Goal: Task Accomplishment & Management: Manage account settings

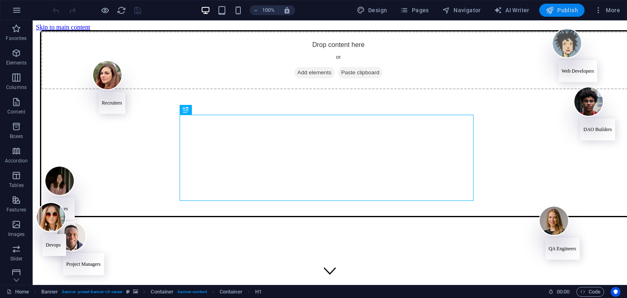
click at [579, 13] on button "Publish" at bounding box center [561, 10] width 45 height 13
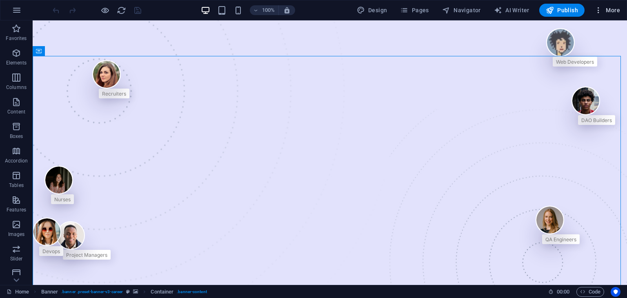
click at [599, 11] on icon "button" at bounding box center [599, 10] width 8 height 8
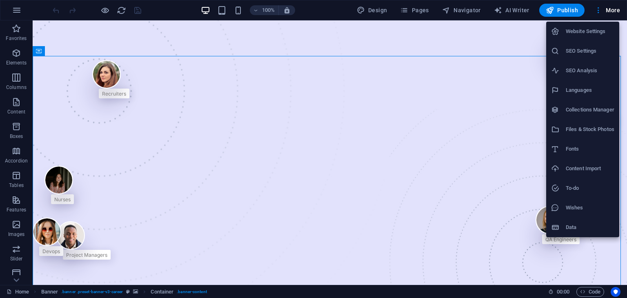
click at [613, 11] on div at bounding box center [313, 149] width 627 height 298
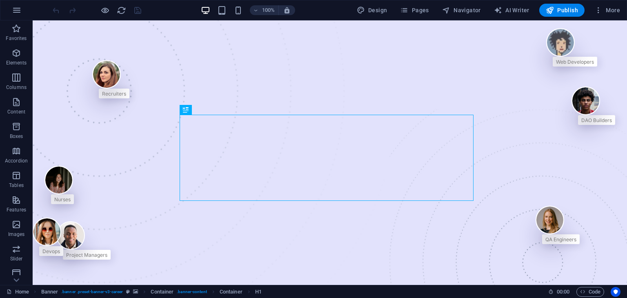
click at [590, 15] on div "Design Pages Navigator AI Writer Publish More" at bounding box center [489, 10] width 270 height 13
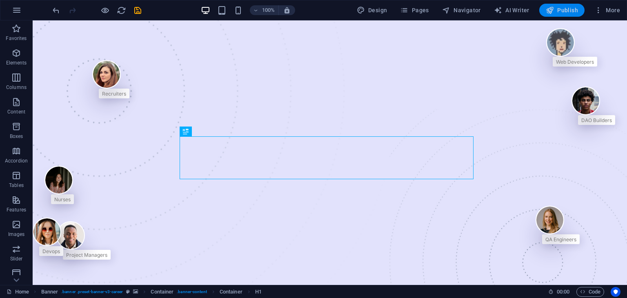
click at [565, 10] on span "Publish" at bounding box center [562, 10] width 32 height 8
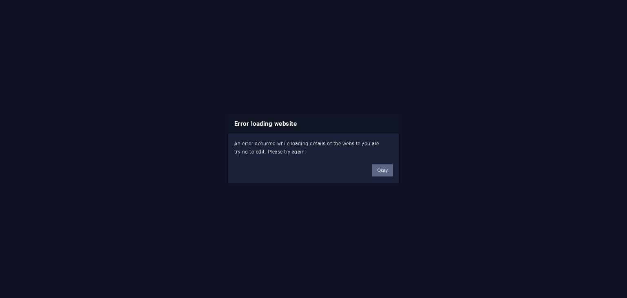
click at [385, 169] on button "Okay" at bounding box center [382, 171] width 20 height 12
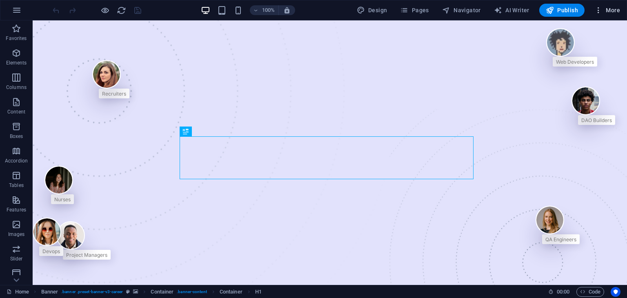
click at [601, 7] on icon "button" at bounding box center [599, 10] width 8 height 8
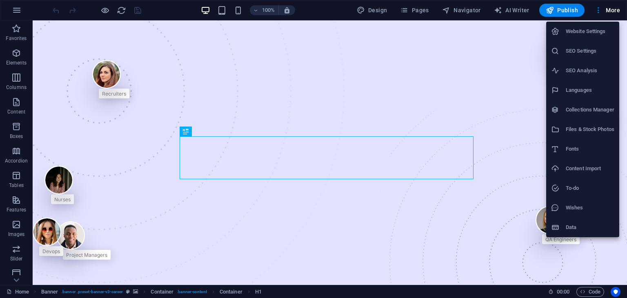
click at [595, 33] on h6 "Website Settings" at bounding box center [590, 32] width 49 height 10
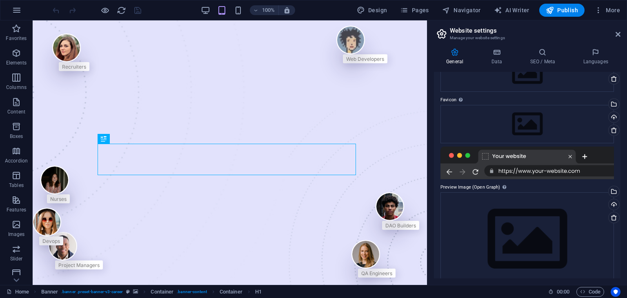
scroll to position [72, 0]
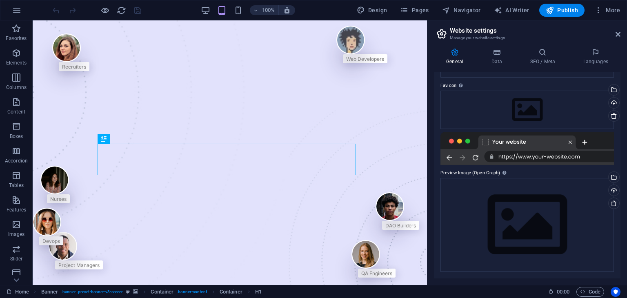
click at [519, 145] on div at bounding box center [528, 148] width 174 height 33
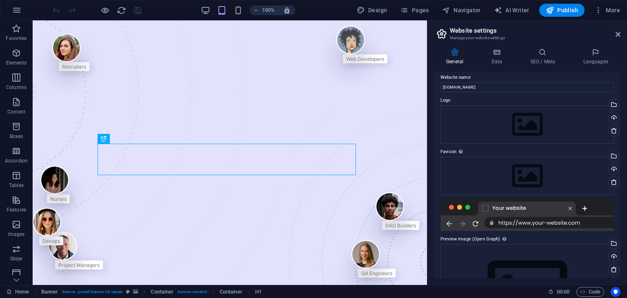
scroll to position [0, 0]
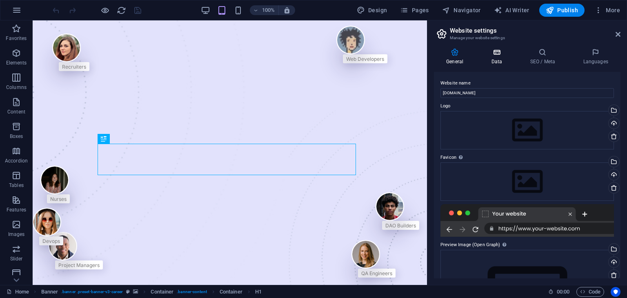
click at [498, 56] on icon at bounding box center [497, 52] width 36 height 8
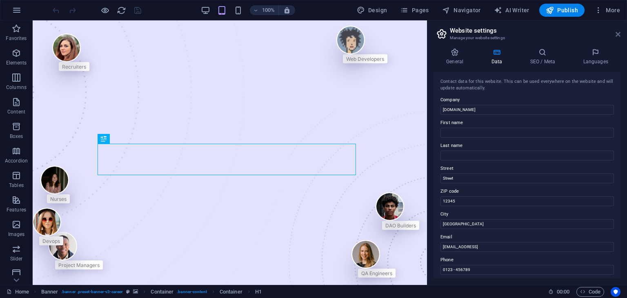
click at [619, 33] on icon at bounding box center [618, 34] width 5 height 7
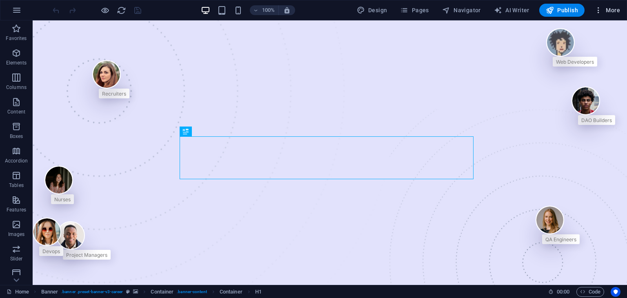
click at [596, 13] on icon "button" at bounding box center [599, 10] width 8 height 8
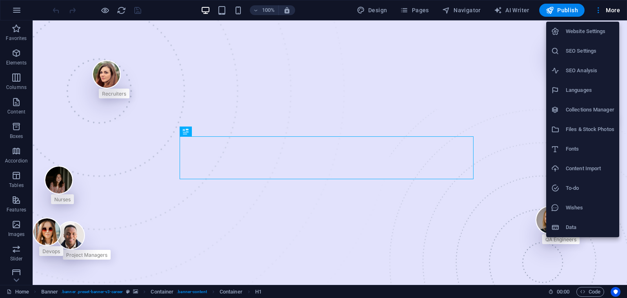
click at [608, 36] on li "Website Settings" at bounding box center [582, 32] width 73 height 20
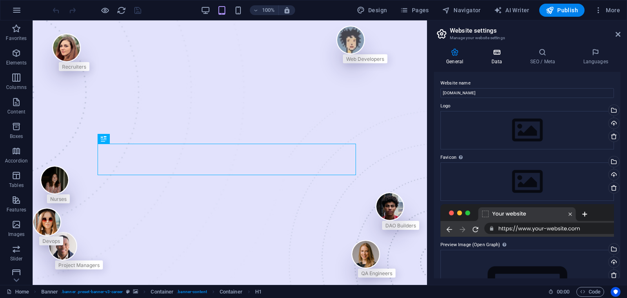
click at [498, 60] on h4 "Data" at bounding box center [498, 56] width 39 height 17
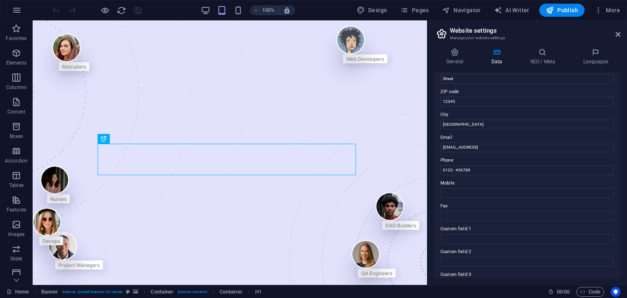
scroll to position [185, 0]
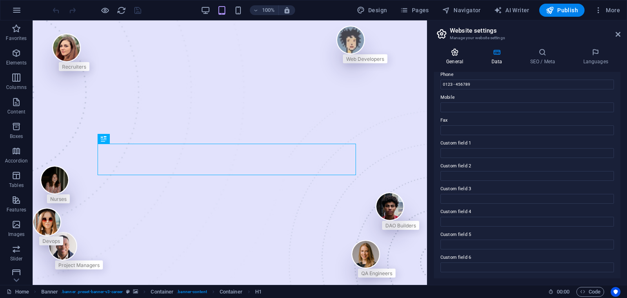
click at [461, 59] on h4 "General" at bounding box center [456, 56] width 45 height 17
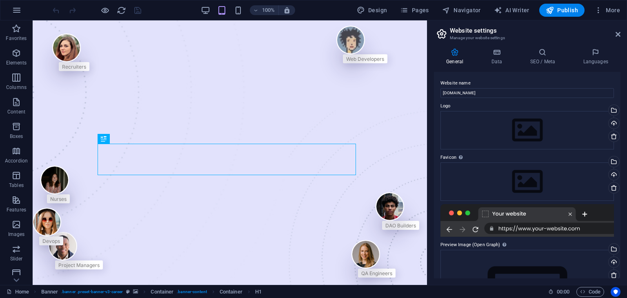
click at [459, 35] on h3 "Manage your website settings" at bounding box center [527, 37] width 154 height 7
click at [325, 9] on div "100% Design Pages Navigator AI Writer Publish More" at bounding box center [337, 10] width 573 height 13
click at [621, 34] on aside "Website settings Manage your website settings General Data SEO / Meta Languages…" at bounding box center [527, 152] width 200 height 265
click at [619, 34] on icon at bounding box center [618, 34] width 5 height 7
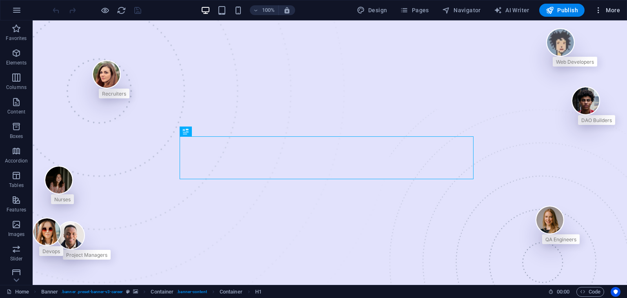
click at [603, 11] on span "More" at bounding box center [608, 10] width 26 height 8
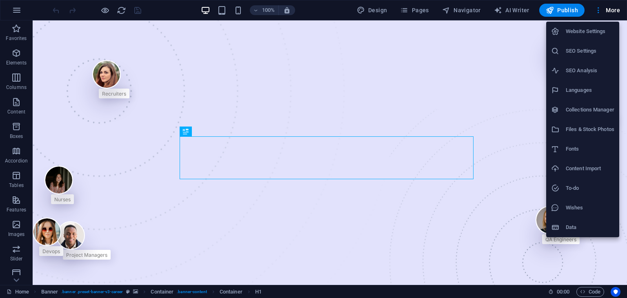
click at [338, 7] on div at bounding box center [313, 149] width 627 height 298
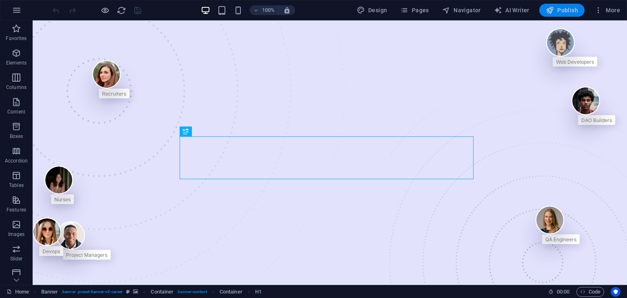
click at [566, 11] on span "Publish" at bounding box center [562, 10] width 32 height 8
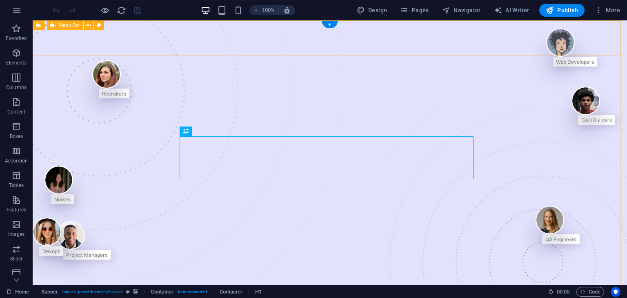
drag, startPoint x: 626, startPoint y: 38, endPoint x: 535, endPoint y: 53, distance: 92.4
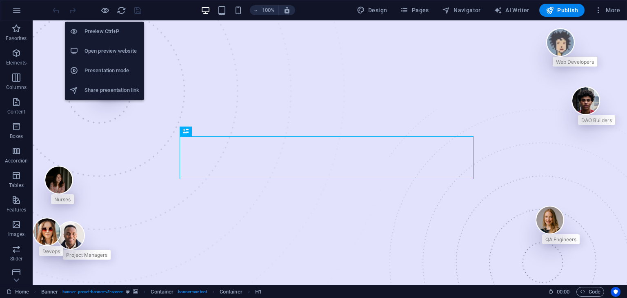
click at [106, 52] on h6 "Open preview website" at bounding box center [112, 51] width 55 height 10
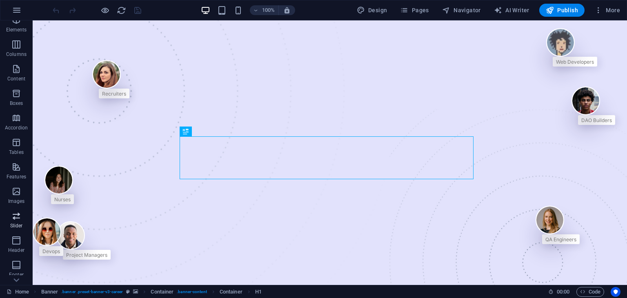
scroll to position [103, 0]
click at [22, 269] on span "Collections" at bounding box center [16, 274] width 33 height 20
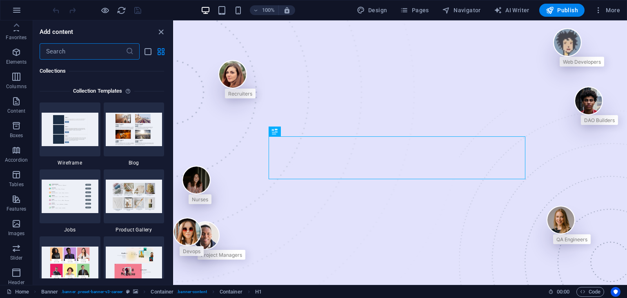
scroll to position [0, 0]
click at [16, 37] on p "Favorites" at bounding box center [16, 38] width 21 height 7
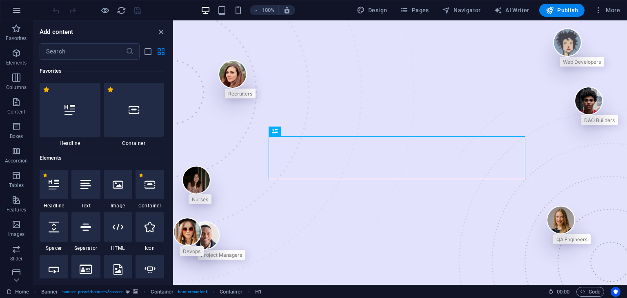
click at [15, 12] on icon "button" at bounding box center [17, 10] width 10 height 10
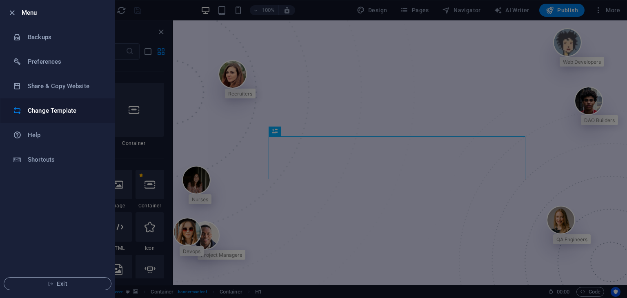
click at [58, 108] on h6 "Change Template" at bounding box center [66, 111] width 76 height 10
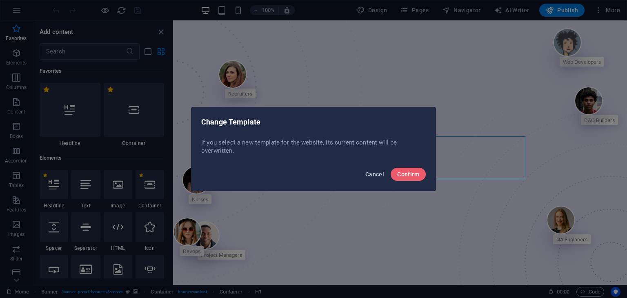
drag, startPoint x: 379, startPoint y: 178, endPoint x: 22, endPoint y: 83, distance: 369.1
click at [379, 178] on button "Cancel" at bounding box center [374, 174] width 25 height 13
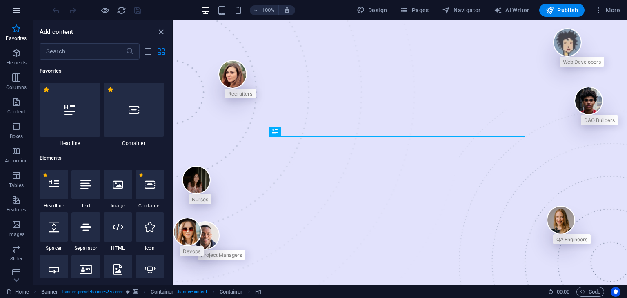
click at [14, 7] on icon "button" at bounding box center [17, 10] width 10 height 10
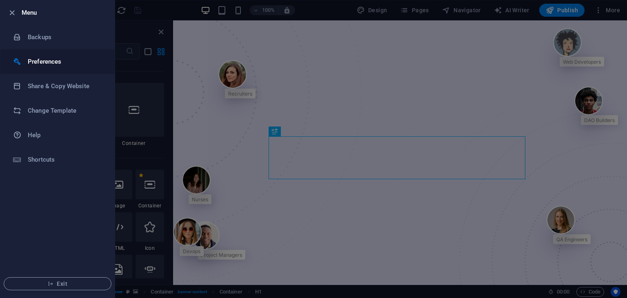
click at [60, 62] on h6 "Preferences" at bounding box center [66, 62] width 76 height 10
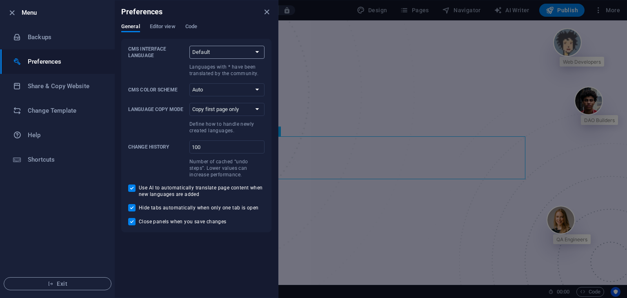
click at [238, 51] on select "Default Deutsch English Español Suomi* Français Magyar Italiano Nederlands Pols…" at bounding box center [226, 52] width 75 height 13
click at [241, 87] on select "Auto Dark Light" at bounding box center [226, 89] width 75 height 13
click at [237, 108] on select "Copy first page only Copy all pages" at bounding box center [226, 109] width 75 height 13
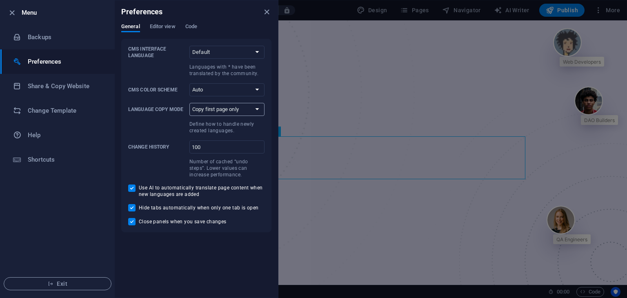
click at [237, 108] on select "Copy first page only Copy all pages" at bounding box center [226, 109] width 75 height 13
click at [156, 28] on span "Editor view" at bounding box center [163, 27] width 26 height 11
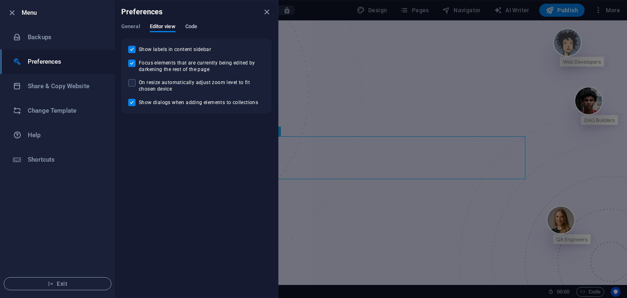
click at [186, 25] on span "Code" at bounding box center [191, 27] width 12 height 11
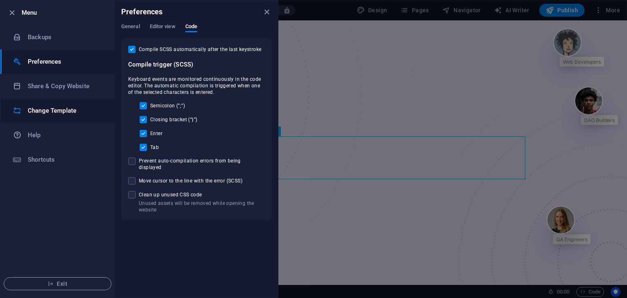
click at [49, 113] on h6 "Change Template" at bounding box center [66, 111] width 76 height 10
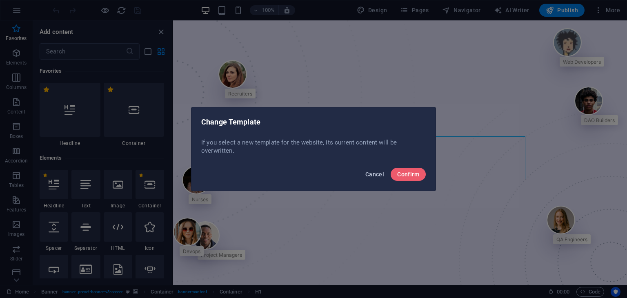
click at [378, 175] on span "Cancel" at bounding box center [374, 174] width 19 height 7
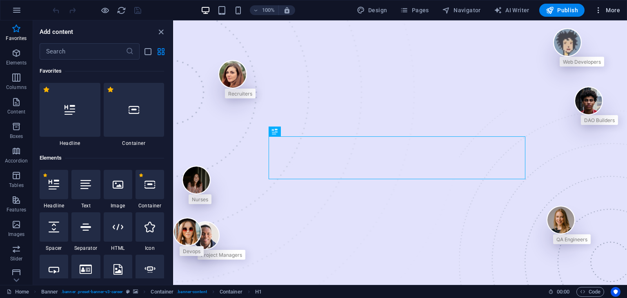
click at [604, 10] on span "More" at bounding box center [608, 10] width 26 height 8
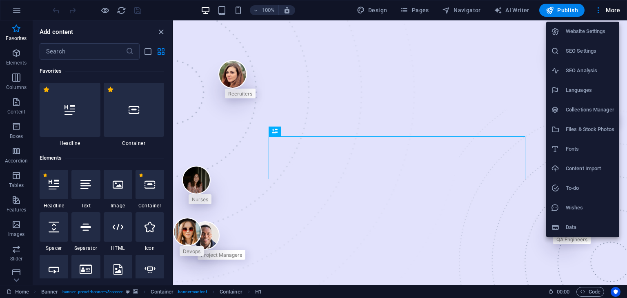
click at [586, 207] on h6 "Wishes" at bounding box center [590, 208] width 49 height 10
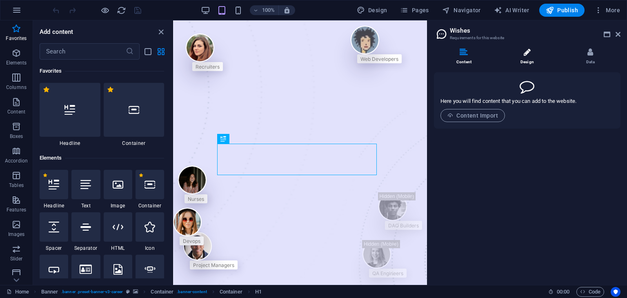
click at [535, 57] on li "Design" at bounding box center [528, 57] width 63 height 18
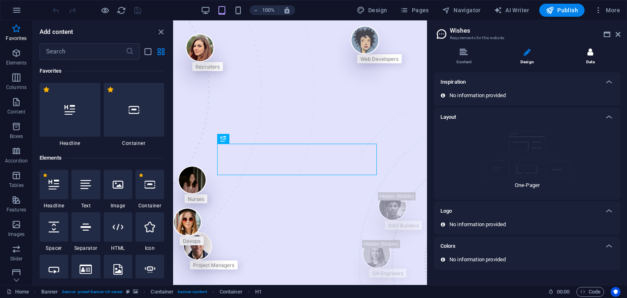
click at [583, 56] on li "Data" at bounding box center [591, 57] width 60 height 18
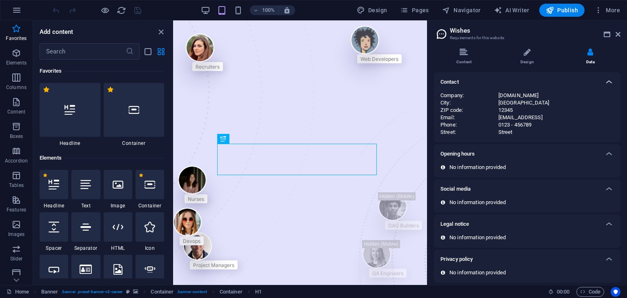
click at [607, 83] on icon at bounding box center [609, 82] width 10 height 10
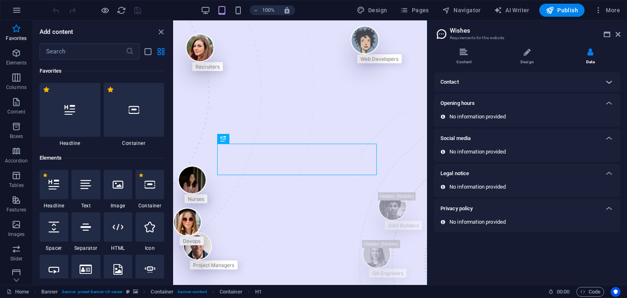
click at [607, 83] on icon at bounding box center [609, 82] width 10 height 10
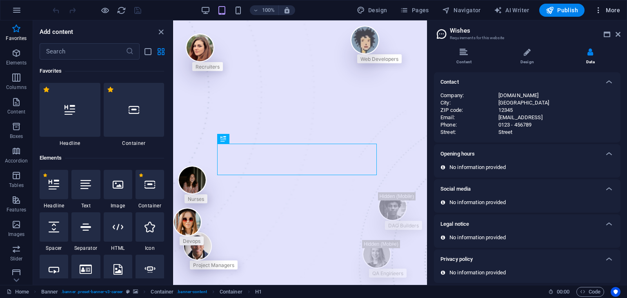
click at [599, 7] on icon "button" at bounding box center [599, 10] width 8 height 8
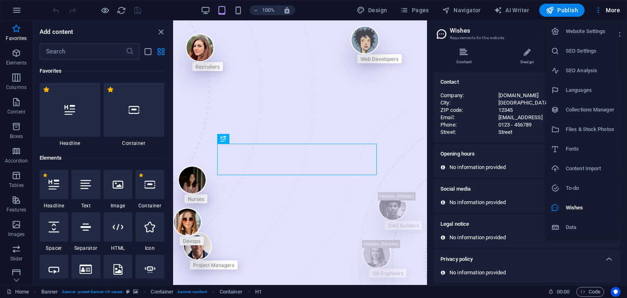
click at [597, 38] on li "Website Settings" at bounding box center [582, 32] width 73 height 20
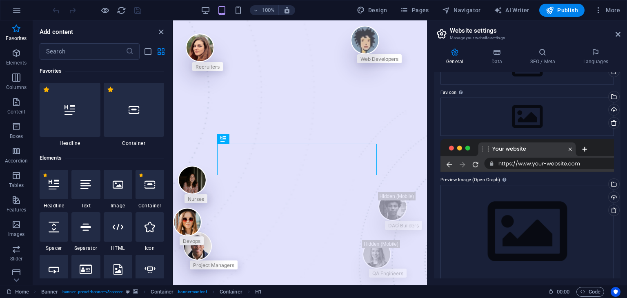
scroll to position [72, 0]
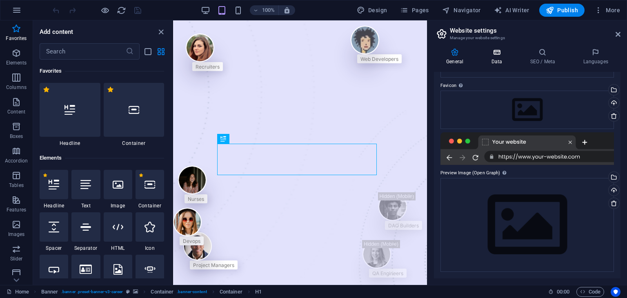
click at [491, 59] on h4 "Data" at bounding box center [498, 56] width 39 height 17
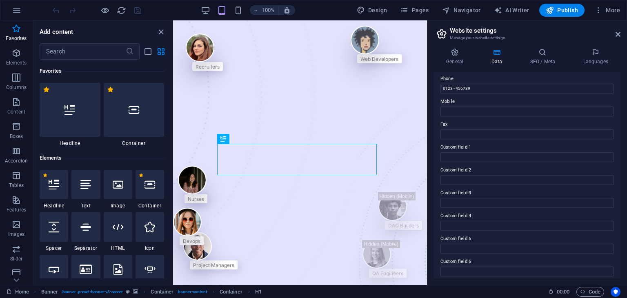
scroll to position [185, 0]
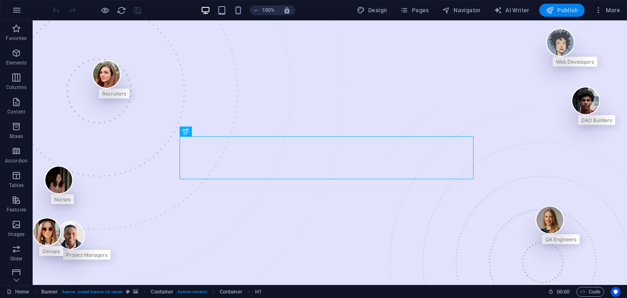
click at [569, 5] on button "Publish" at bounding box center [561, 10] width 45 height 13
click at [598, 12] on icon "button" at bounding box center [599, 10] width 8 height 8
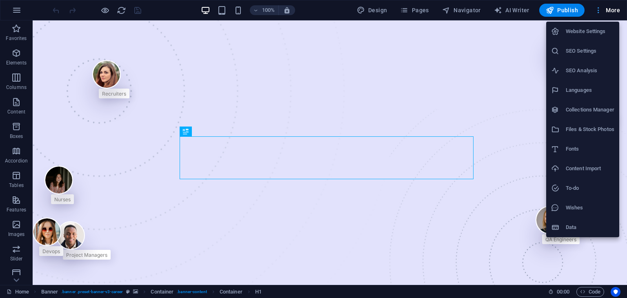
click at [598, 12] on div at bounding box center [313, 149] width 627 height 298
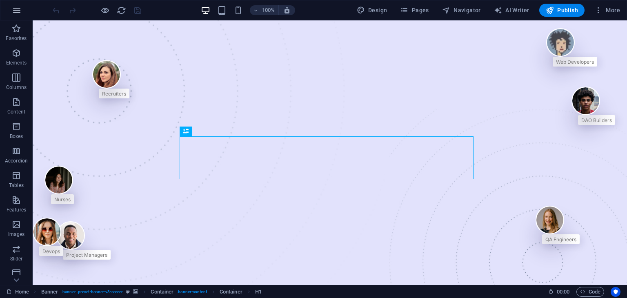
click at [19, 18] on button "button" at bounding box center [17, 10] width 20 height 20
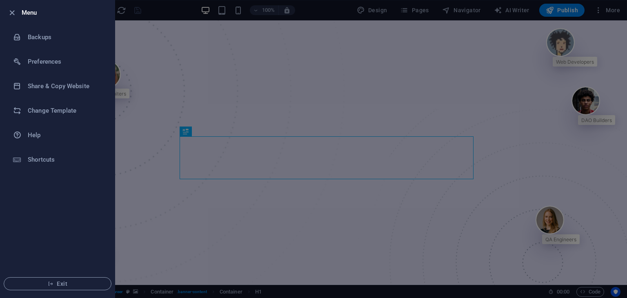
click at [176, 14] on div at bounding box center [313, 149] width 627 height 298
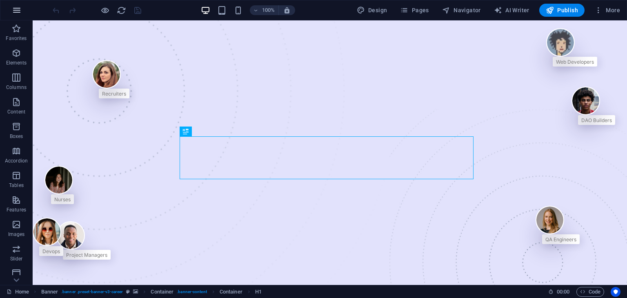
click at [10, 9] on button "button" at bounding box center [17, 10] width 20 height 20
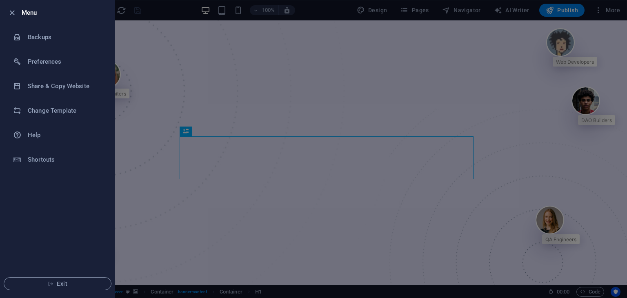
click at [165, 12] on div at bounding box center [313, 149] width 627 height 298
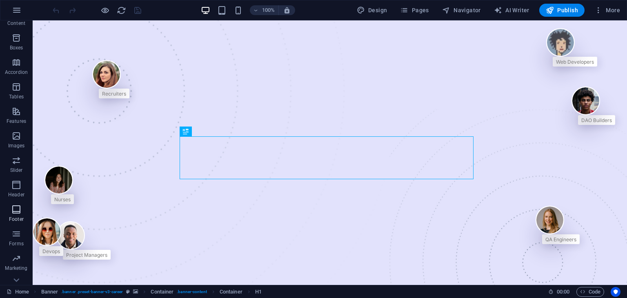
scroll to position [103, 0]
click at [17, 270] on icon "button" at bounding box center [16, 269] width 10 height 10
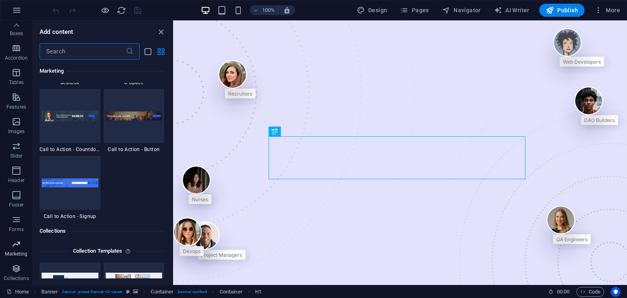
scroll to position [7475, 0]
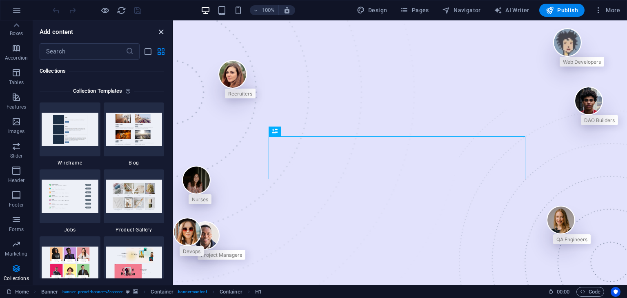
click at [162, 30] on icon "close panel" at bounding box center [160, 31] width 9 height 9
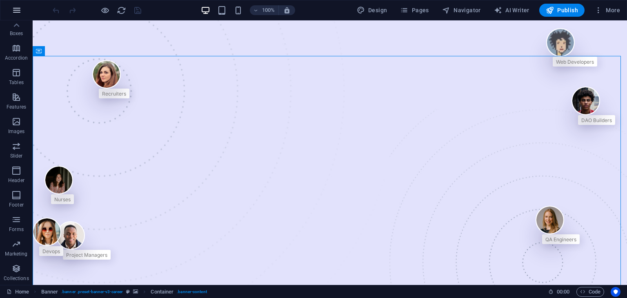
click at [15, 14] on icon "button" at bounding box center [17, 10] width 10 height 10
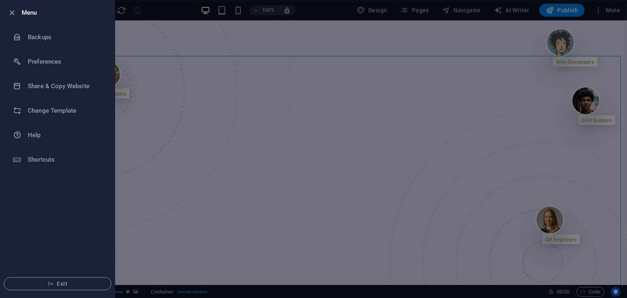
click at [169, 7] on div at bounding box center [313, 149] width 627 height 298
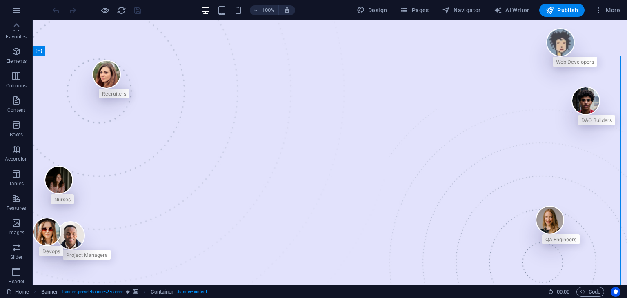
scroll to position [0, 0]
